Goal: Communication & Community: Answer question/provide support

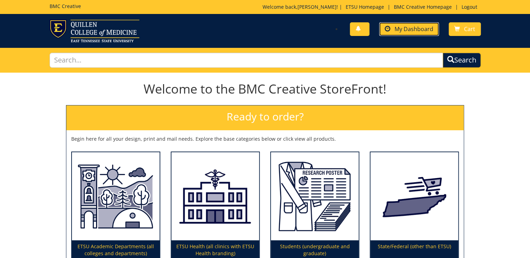
click at [408, 29] on span "My Dashboard" at bounding box center [414, 29] width 39 height 8
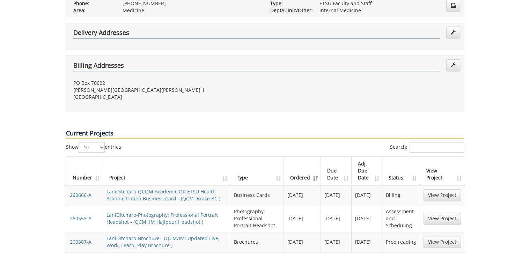
scroll to position [196, 0]
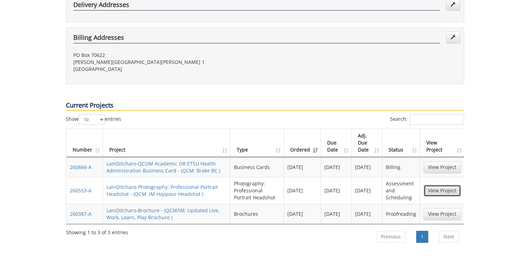
click at [433, 185] on link "View Project" at bounding box center [442, 191] width 37 height 12
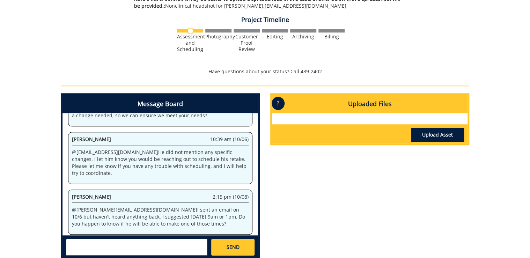
scroll to position [252, 0]
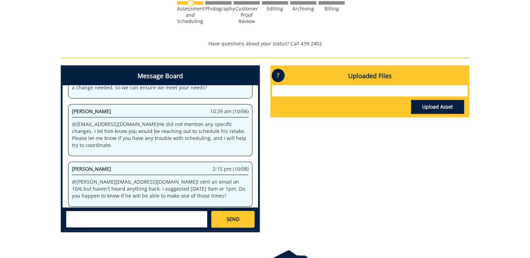
click at [151, 220] on textarea at bounding box center [137, 219] width 142 height 17
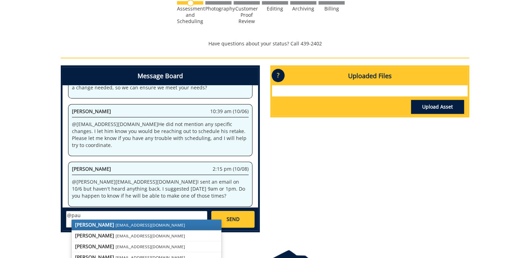
click at [132, 225] on small "[EMAIL_ADDRESS][DOMAIN_NAME]" at bounding box center [151, 225] width 70 height 6
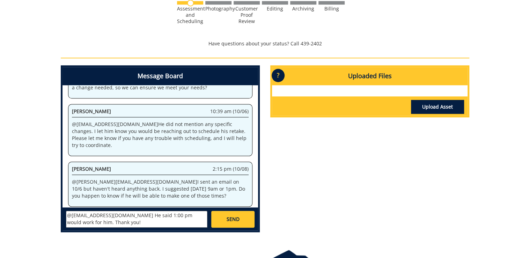
scroll to position [0, 0]
type textarea "@[EMAIL_ADDRESS][DOMAIN_NAME] He said 1:00 pm would work for him. Thank you!"
click at [239, 219] on span "SEND" at bounding box center [232, 219] width 13 height 7
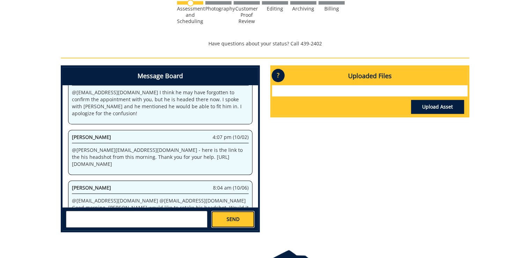
scroll to position [4799, 0]
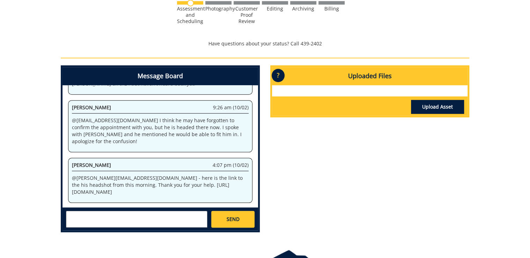
click at [17, 146] on div "260553-A LaniDitcharo-Photography: Professional Portrait Headshot [QCM: IM Haji…" at bounding box center [265, 29] width 530 height 417
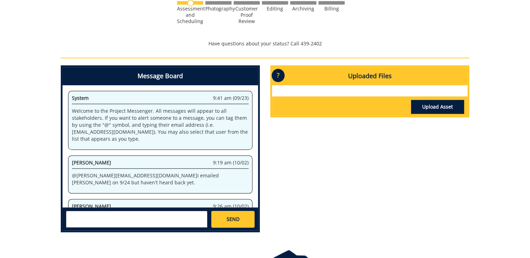
scroll to position [341, 0]
